Goal: Task Accomplishment & Management: Manage account settings

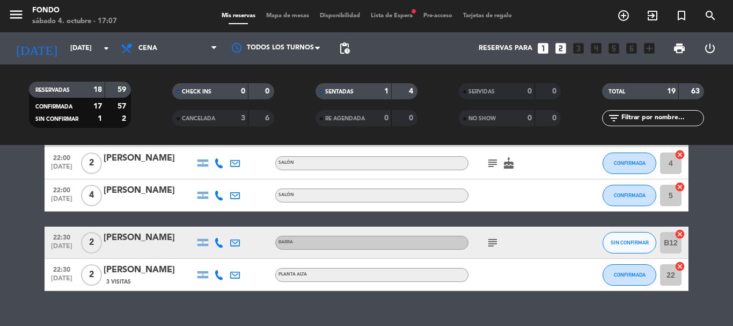
scroll to position [268, 0]
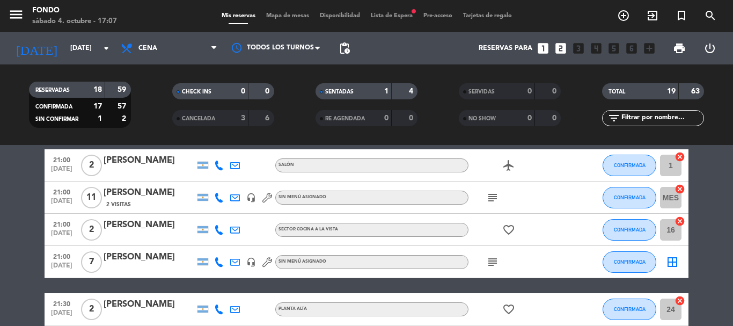
click at [493, 196] on icon "subject" at bounding box center [492, 197] width 13 height 13
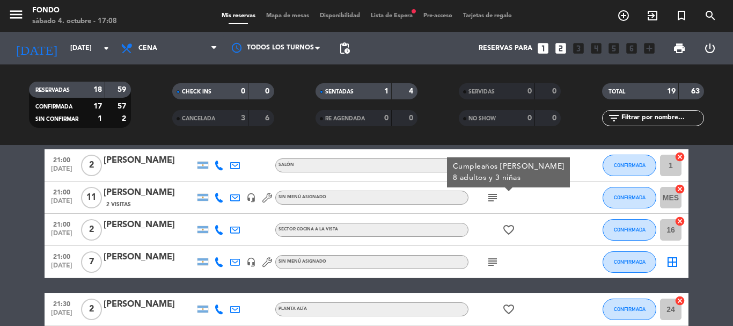
click at [497, 256] on icon "subject" at bounding box center [492, 261] width 13 height 13
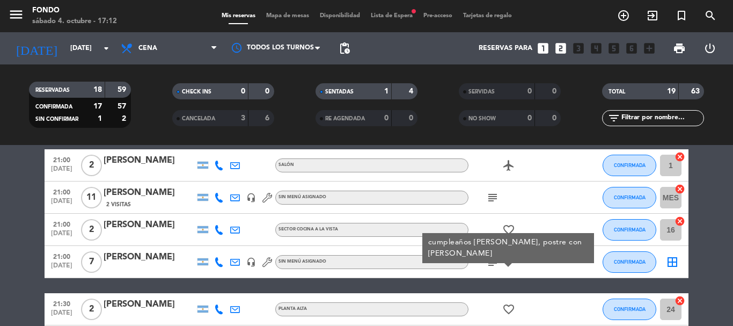
drag, startPoint x: 456, startPoint y: 219, endPoint x: 23, endPoint y: 197, distance: 433.9
click at [23, 197] on bookings-row "20:00 [DATE] 2 [PERSON_NAME] CONFIRMADA B12 cancel 20:00 [DATE] 2 [PERSON_NAME]…" at bounding box center [366, 269] width 733 height 686
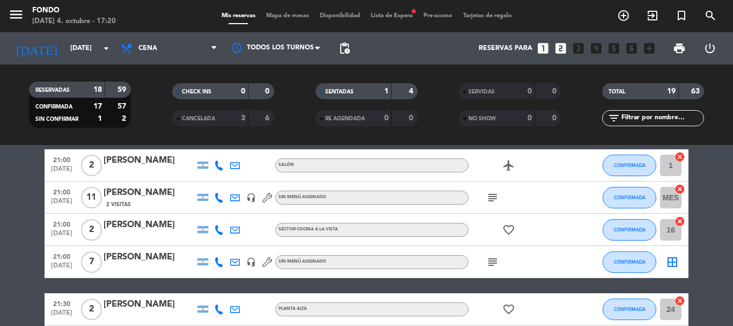
click at [492, 197] on icon "subject" at bounding box center [492, 197] width 13 height 13
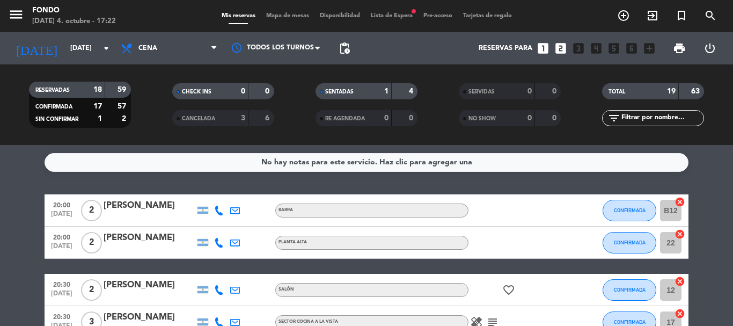
scroll to position [54, 0]
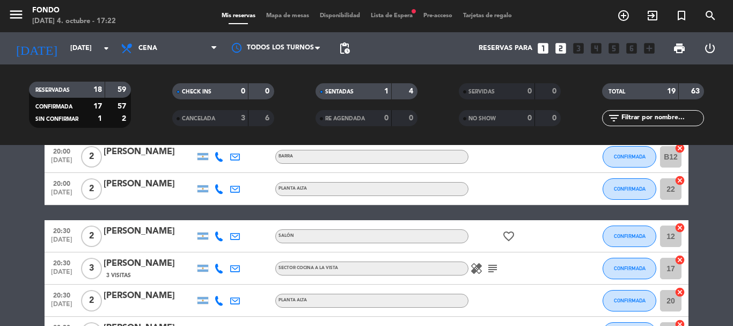
click at [472, 269] on icon "healing" at bounding box center [476, 268] width 13 height 13
click at [490, 269] on icon "subject" at bounding box center [492, 268] width 13 height 13
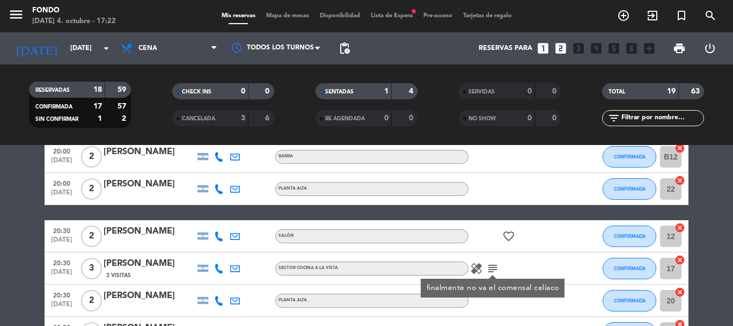
click at [474, 266] on icon "healing" at bounding box center [476, 268] width 13 height 13
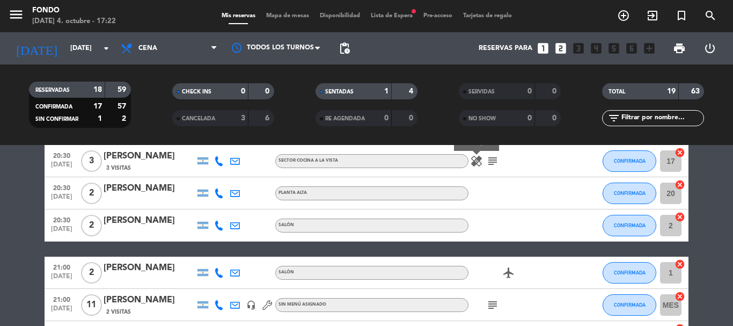
scroll to position [215, 0]
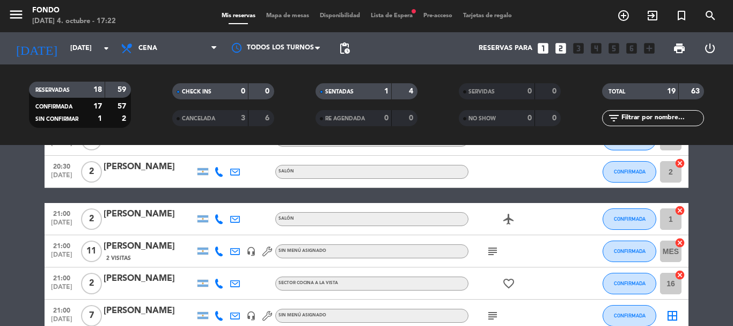
click at [497, 250] on icon "subject" at bounding box center [492, 251] width 13 height 13
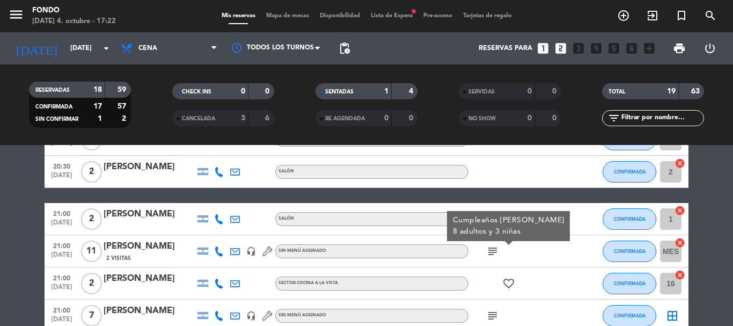
click at [493, 313] on icon "subject" at bounding box center [492, 315] width 13 height 13
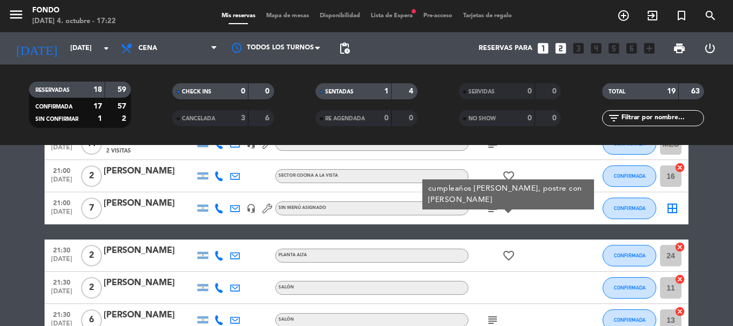
scroll to position [375, 0]
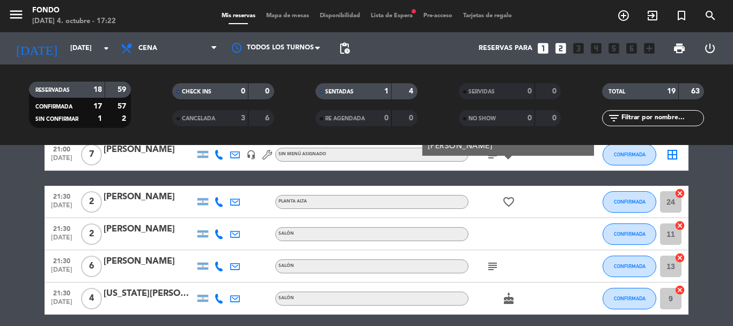
click at [493, 268] on icon "subject" at bounding box center [492, 266] width 13 height 13
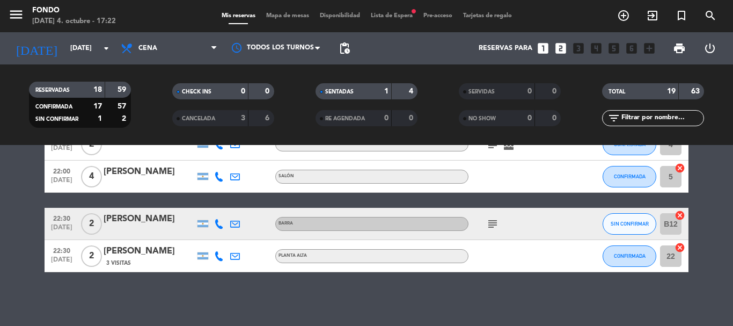
scroll to position [555, 0]
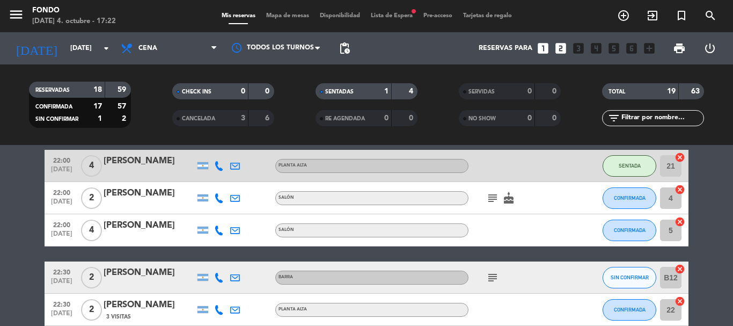
click at [496, 276] on icon "subject" at bounding box center [492, 277] width 13 height 13
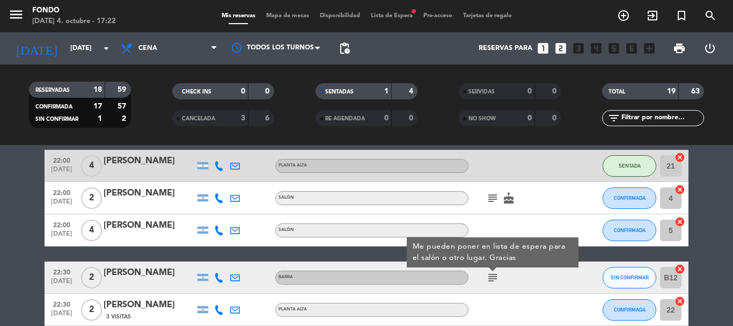
scroll to position [501, 0]
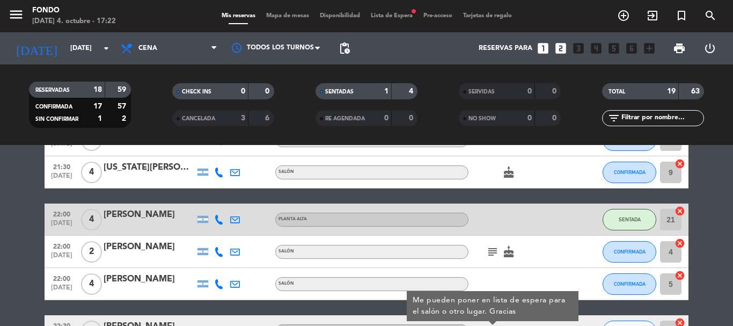
click at [497, 253] on icon "subject" at bounding box center [492, 251] width 13 height 13
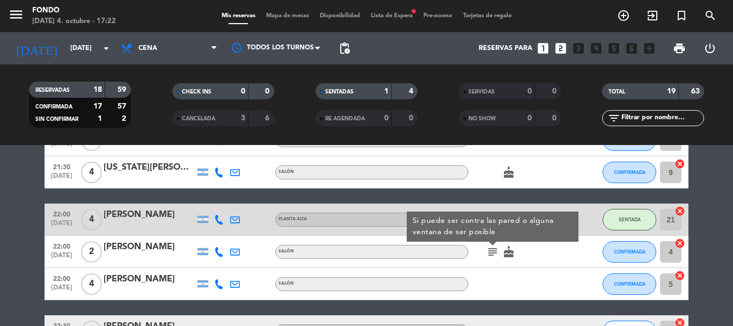
click at [497, 253] on icon "subject" at bounding box center [492, 251] width 13 height 13
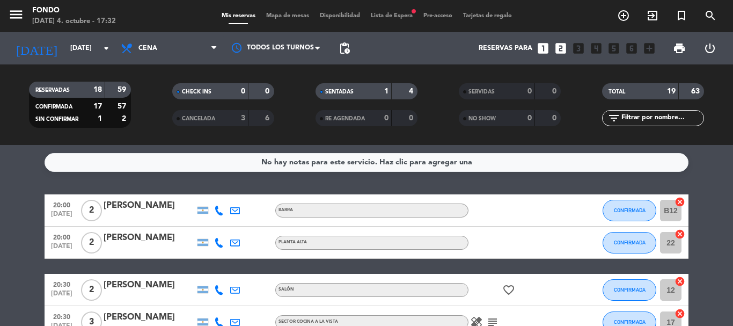
scroll to position [107, 0]
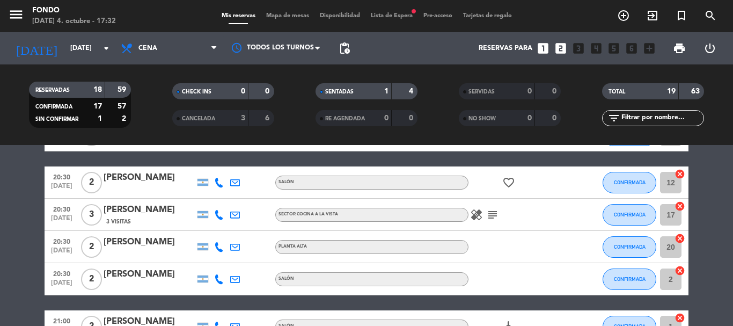
click at [477, 218] on icon "healing" at bounding box center [476, 214] width 13 height 13
click at [488, 212] on icon "subject" at bounding box center [492, 214] width 13 height 13
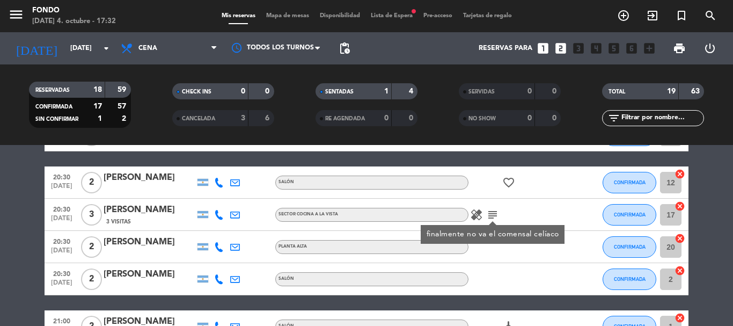
click at [488, 212] on icon "subject" at bounding box center [492, 214] width 13 height 13
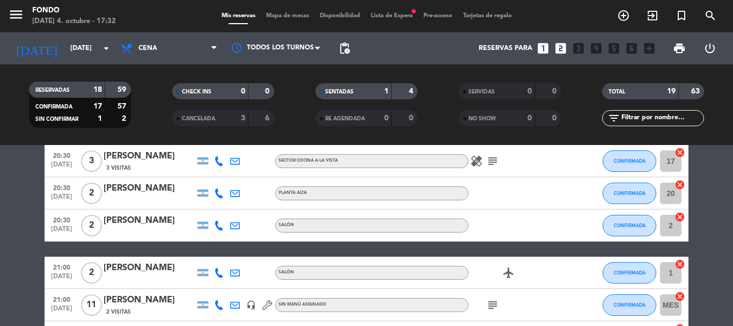
scroll to position [215, 0]
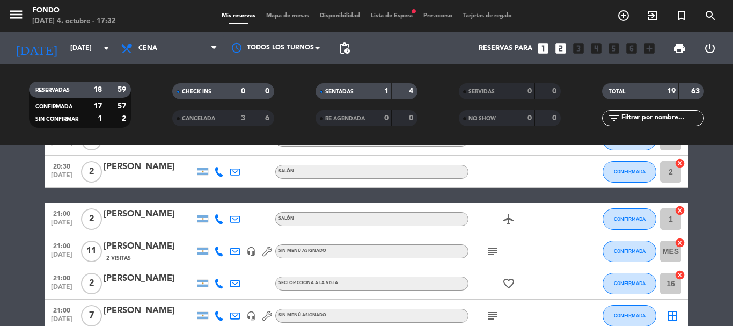
click at [508, 221] on icon "airplanemode_active" at bounding box center [508, 218] width 13 height 13
click at [502, 240] on div "subject" at bounding box center [516, 251] width 97 height 32
click at [490, 252] on icon "subject" at bounding box center [492, 251] width 13 height 13
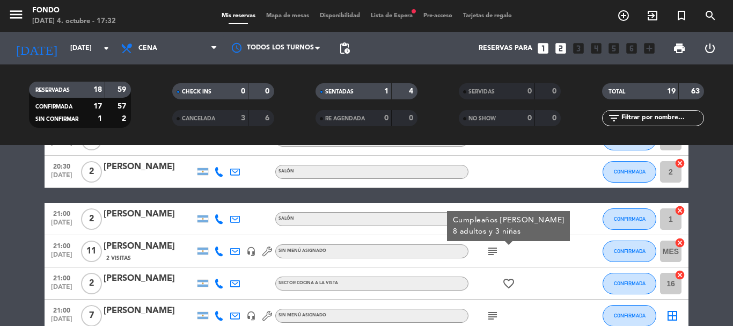
click at [507, 250] on div "subject Cumpleaños [PERSON_NAME] 8 adultos y 3 niñas" at bounding box center [516, 251] width 97 height 32
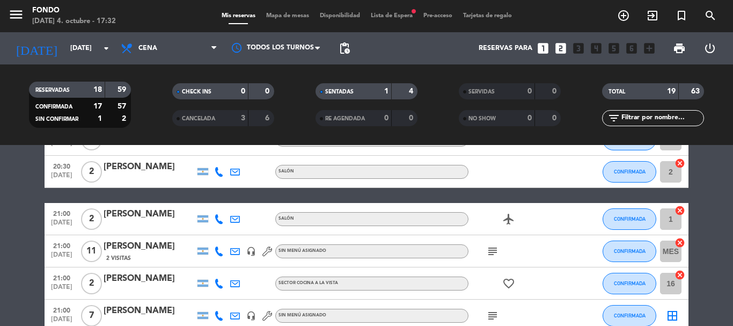
scroll to position [268, 0]
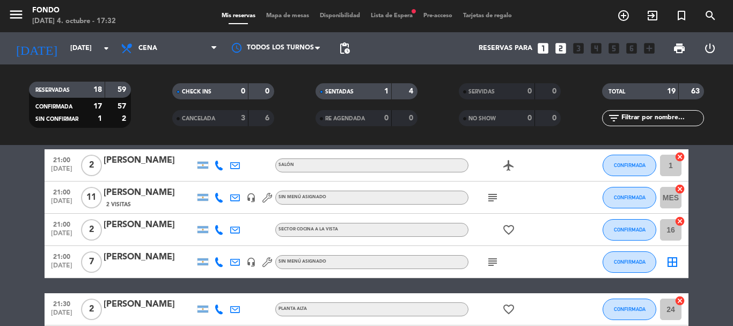
click at [490, 264] on icon "subject" at bounding box center [492, 261] width 13 height 13
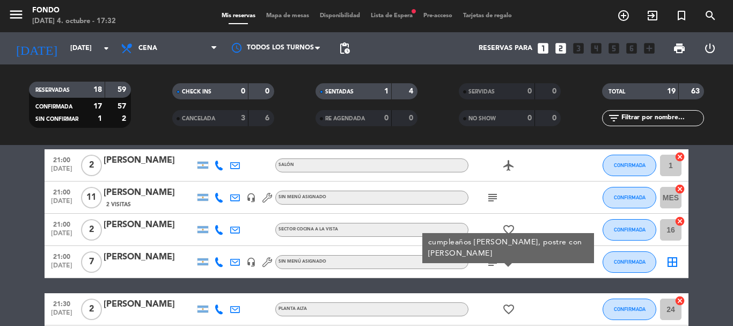
click at [484, 273] on div "subject cumpleaños [PERSON_NAME], postre con [PERSON_NAME]" at bounding box center [516, 262] width 97 height 32
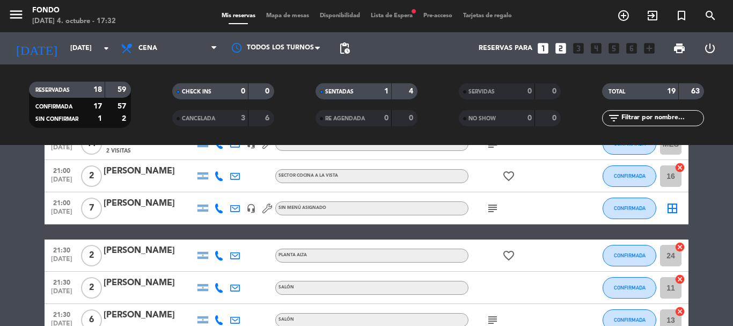
scroll to position [375, 0]
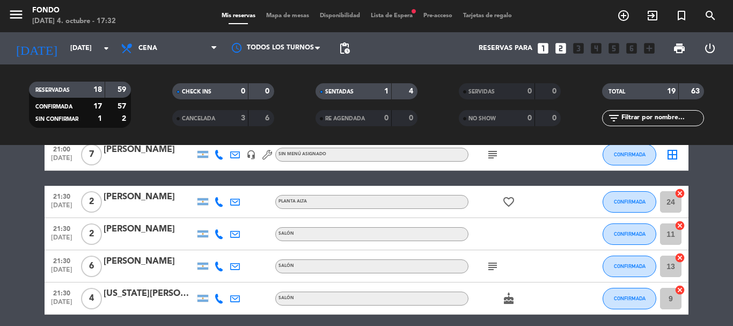
click at [487, 270] on icon "subject" at bounding box center [492, 266] width 13 height 13
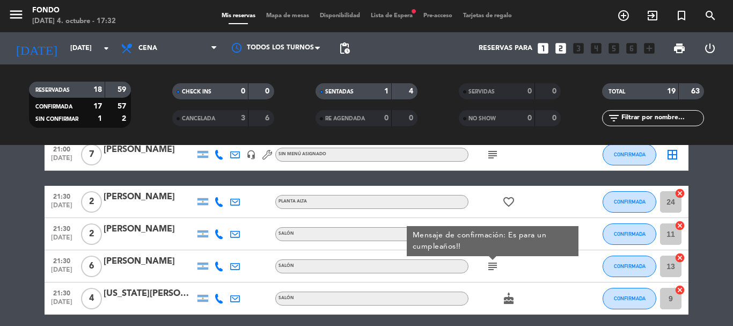
click at [483, 274] on div "subject Mensaje de confirmación: Es para un cumpleaños!!" at bounding box center [516, 266] width 97 height 32
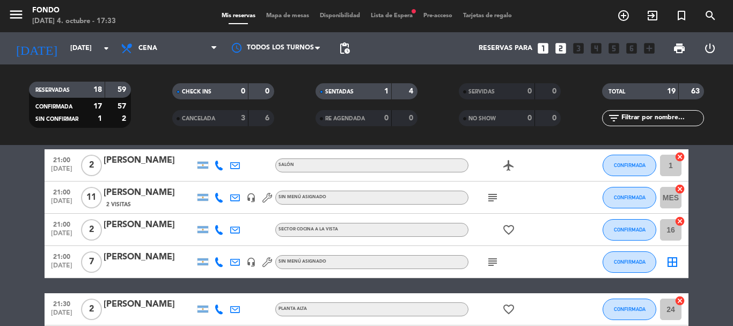
scroll to position [215, 0]
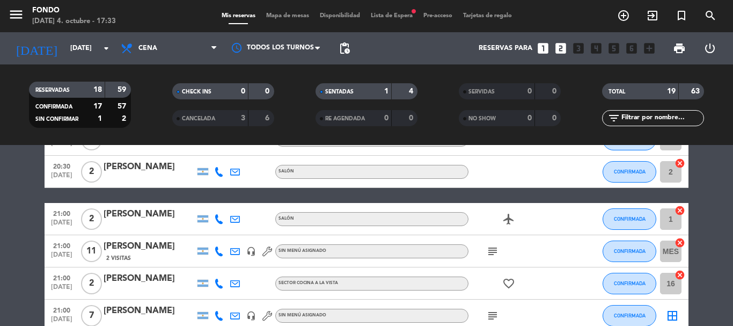
click at [496, 250] on icon "subject" at bounding box center [492, 251] width 13 height 13
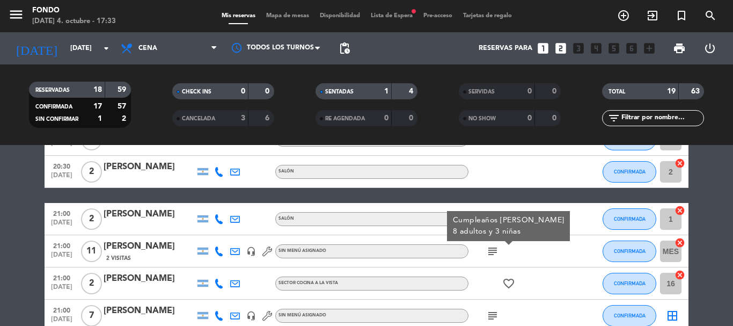
click at [496, 252] on icon "subject" at bounding box center [492, 251] width 13 height 13
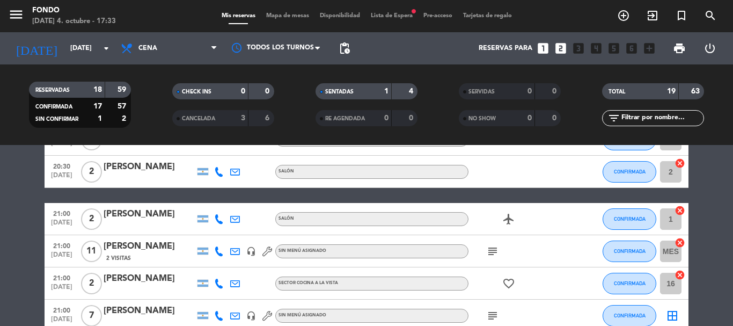
click at [492, 247] on icon "subject" at bounding box center [492, 251] width 13 height 13
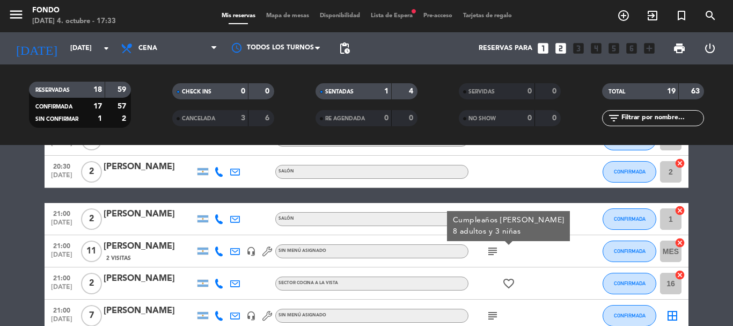
click at [216, 253] on icon at bounding box center [219, 251] width 10 height 10
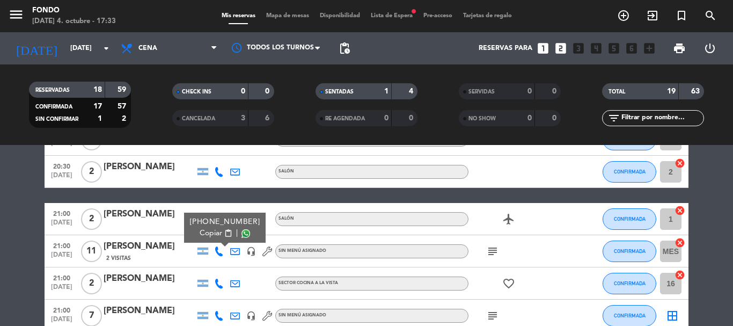
click at [224, 232] on span "content_paste" at bounding box center [228, 233] width 8 height 8
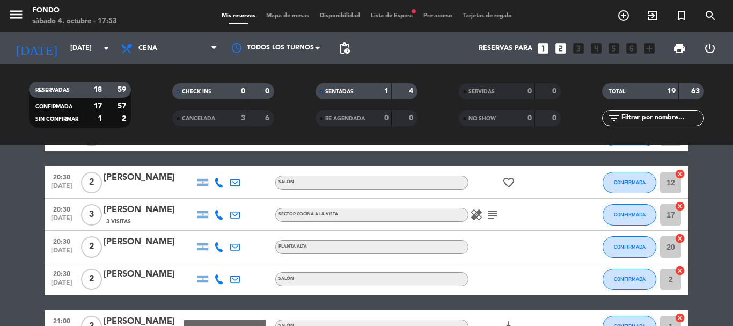
scroll to position [0, 0]
